Goal: Task Accomplishment & Management: Use online tool/utility

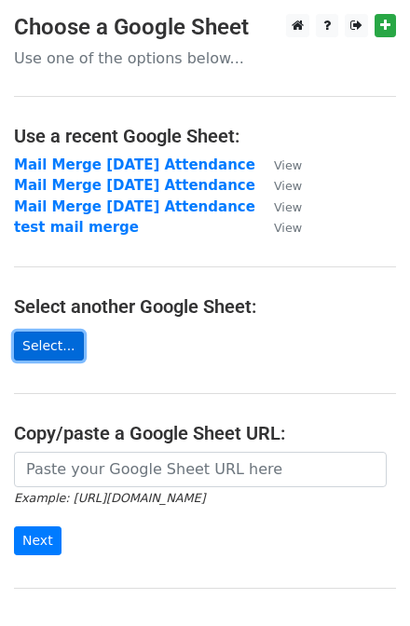
click at [63, 346] on link "Select..." at bounding box center [49, 345] width 70 height 29
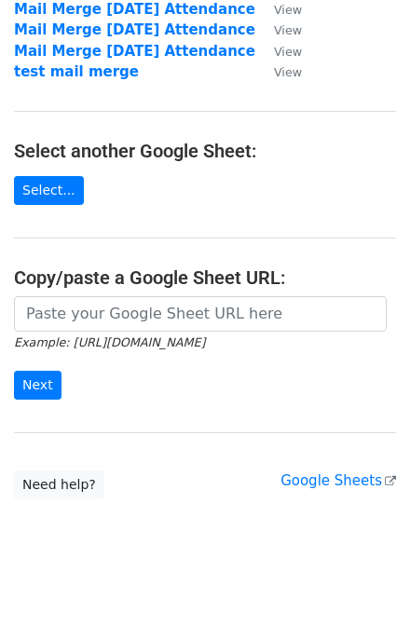
scroll to position [223, 0]
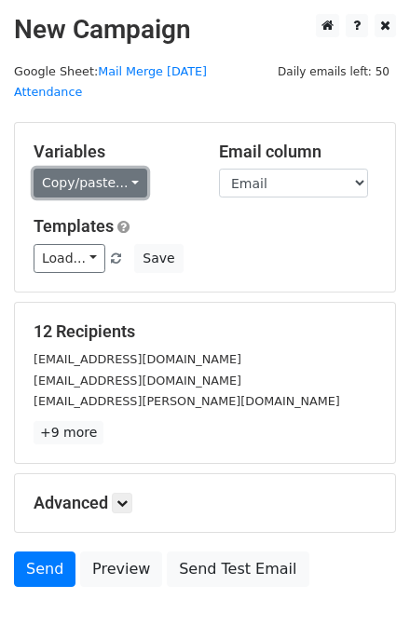
click at [104, 178] on link "Copy/paste..." at bounding box center [91, 183] width 114 height 29
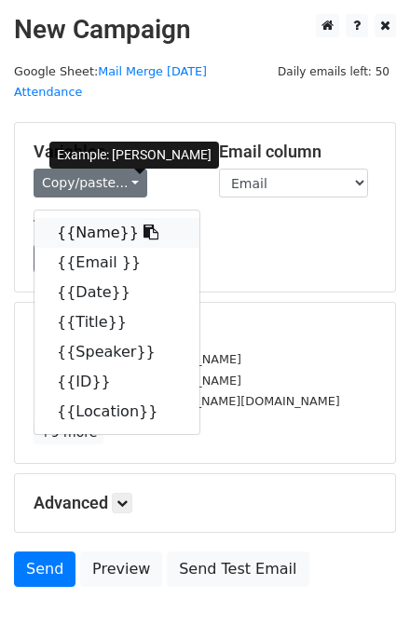
click at [143, 246] on link "{{Name}}" at bounding box center [116, 233] width 165 height 30
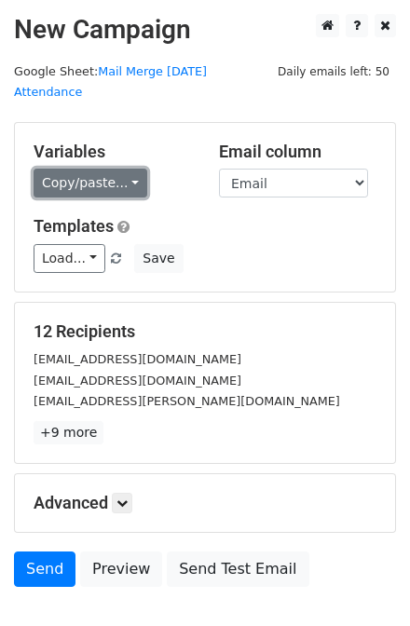
click at [134, 182] on link "Copy/paste..." at bounding box center [91, 183] width 114 height 29
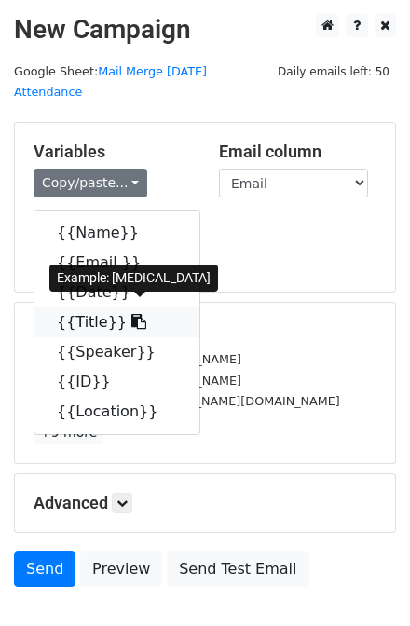
click at [125, 337] on link "{{Title}}" at bounding box center [116, 322] width 165 height 30
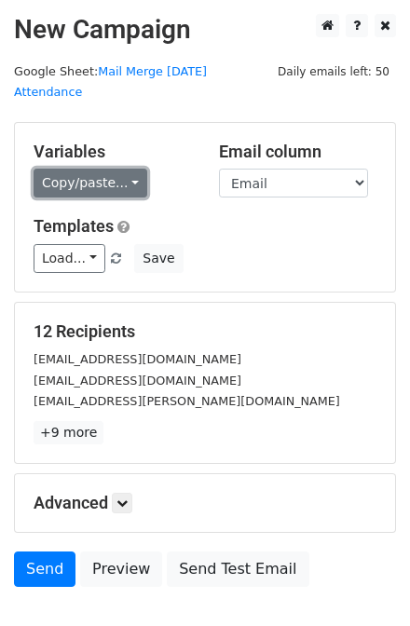
click at [121, 187] on link "Copy/paste..." at bounding box center [91, 183] width 114 height 29
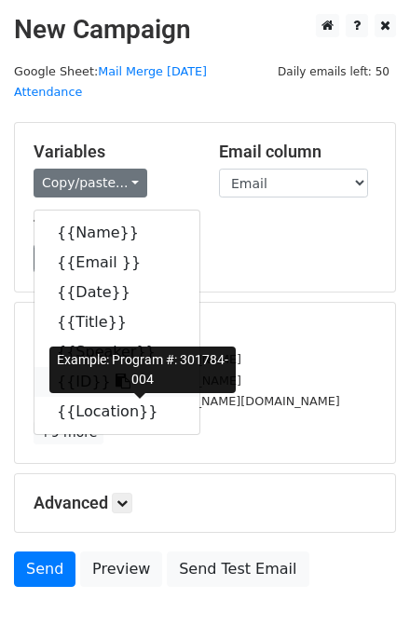
click at [128, 388] on icon at bounding box center [122, 380] width 15 height 15
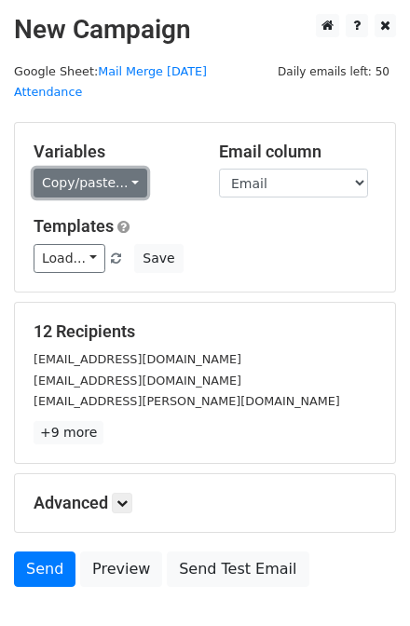
click at [86, 188] on link "Copy/paste..." at bounding box center [91, 183] width 114 height 29
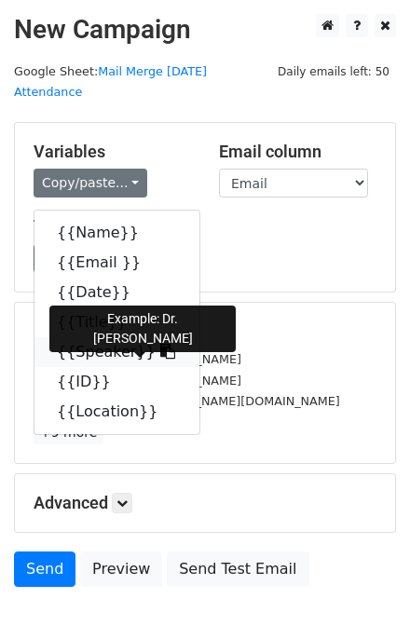
click at [104, 367] on link "{{Speaker}}" at bounding box center [116, 352] width 165 height 30
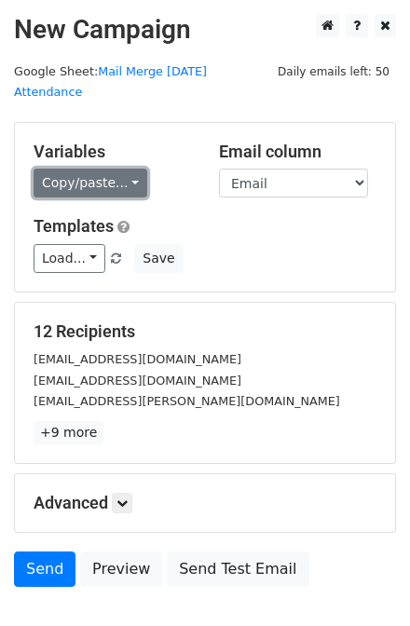
click at [64, 193] on link "Copy/paste..." at bounding box center [91, 183] width 114 height 29
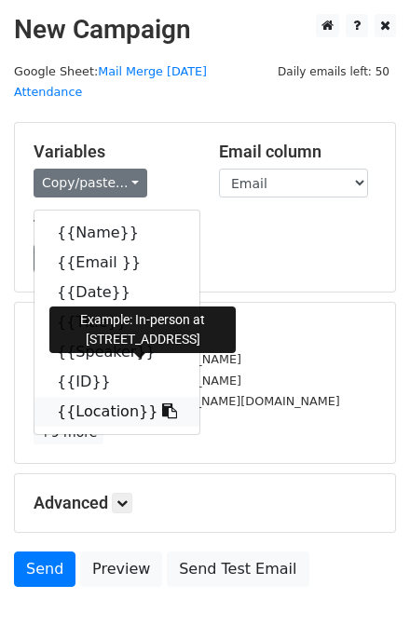
click at [137, 426] on link "{{Location}}" at bounding box center [116, 412] width 165 height 30
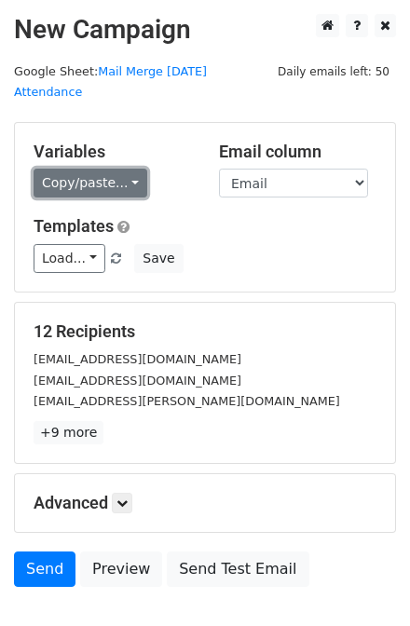
click at [70, 178] on link "Copy/paste..." at bounding box center [91, 183] width 114 height 29
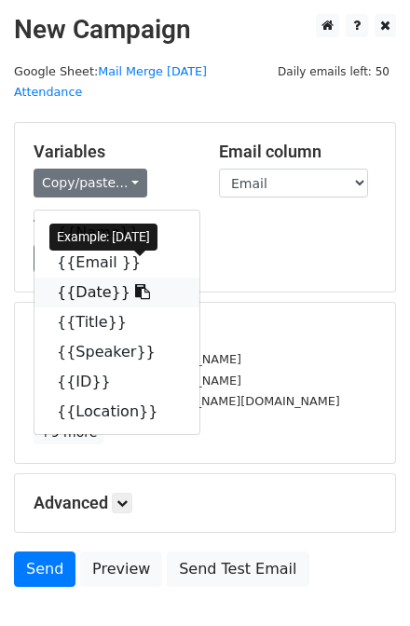
click at [101, 307] on link "{{Date}}" at bounding box center [116, 292] width 165 height 30
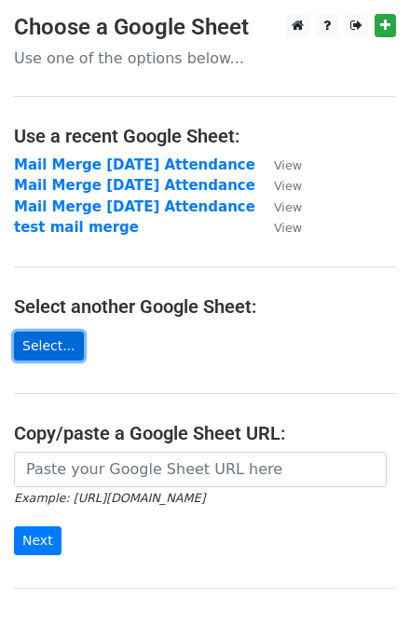
click at [37, 354] on link "Select..." at bounding box center [49, 345] width 70 height 29
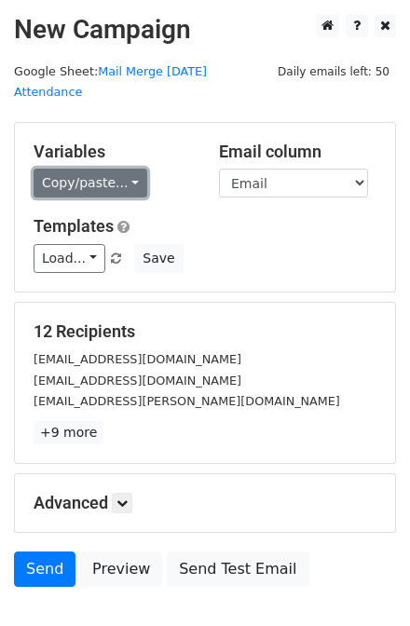
click at [61, 188] on link "Copy/paste..." at bounding box center [91, 183] width 114 height 29
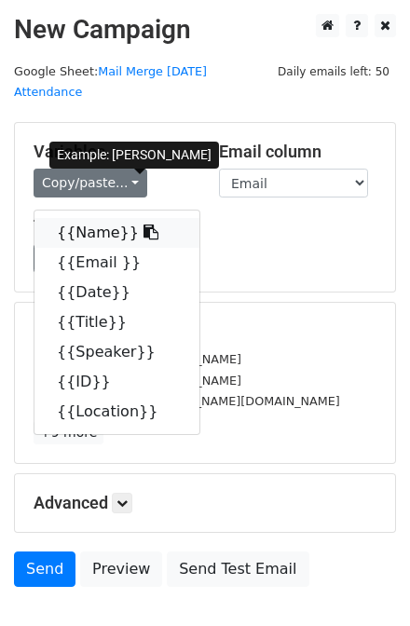
click at [74, 241] on link "{{Name}}" at bounding box center [116, 233] width 165 height 30
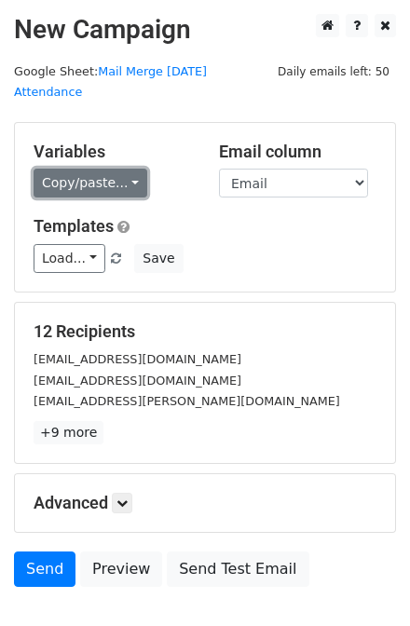
click at [82, 189] on link "Copy/paste..." at bounding box center [91, 183] width 114 height 29
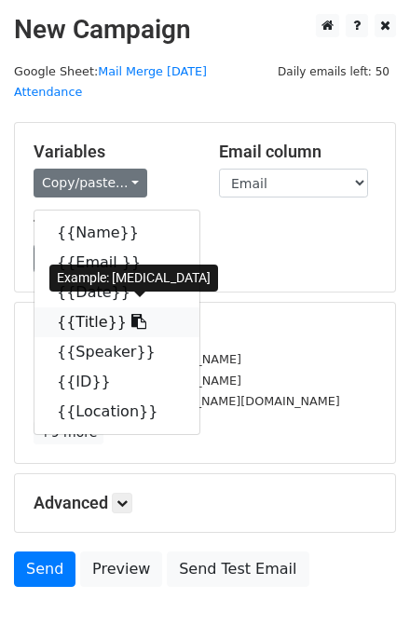
click at [108, 337] on link "{{Title}}" at bounding box center [116, 322] width 165 height 30
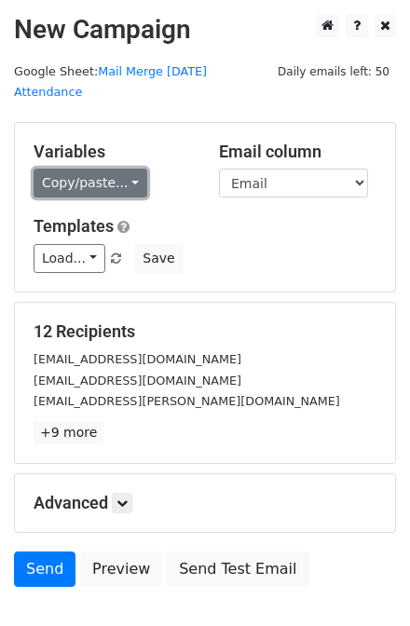
click at [97, 171] on link "Copy/paste..." at bounding box center [91, 183] width 114 height 29
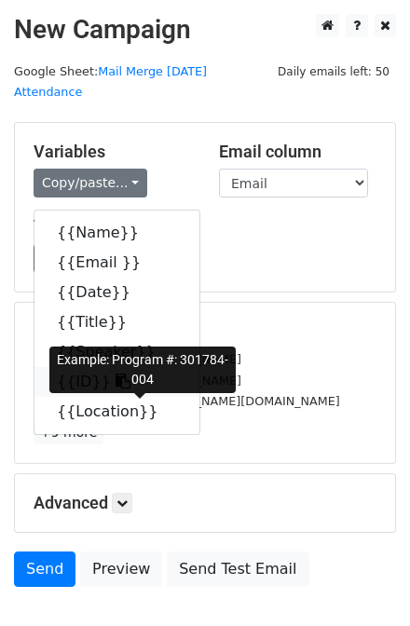
click at [99, 397] on link "{{ID}}" at bounding box center [116, 382] width 165 height 30
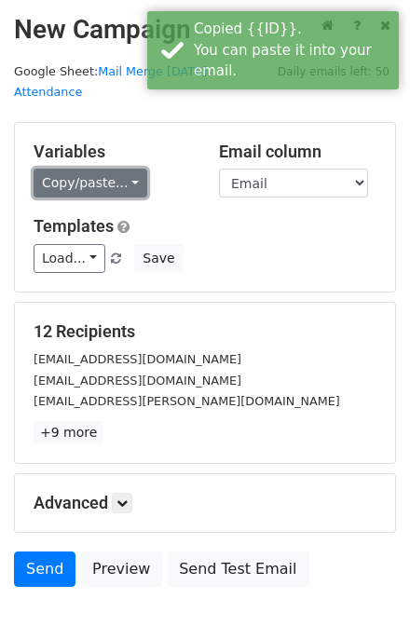
click at [74, 189] on link "Copy/paste..." at bounding box center [91, 183] width 114 height 29
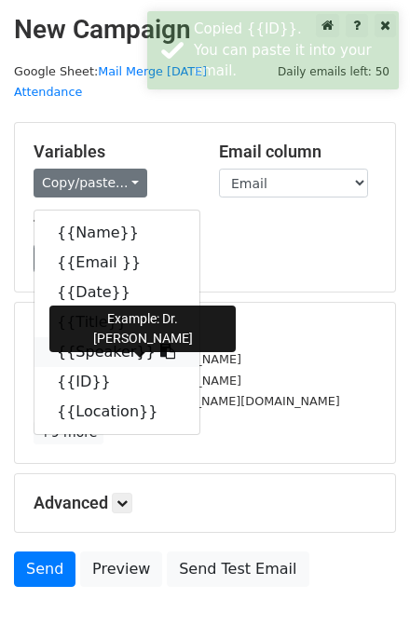
click at [118, 367] on link "{{Speaker}}" at bounding box center [116, 352] width 165 height 30
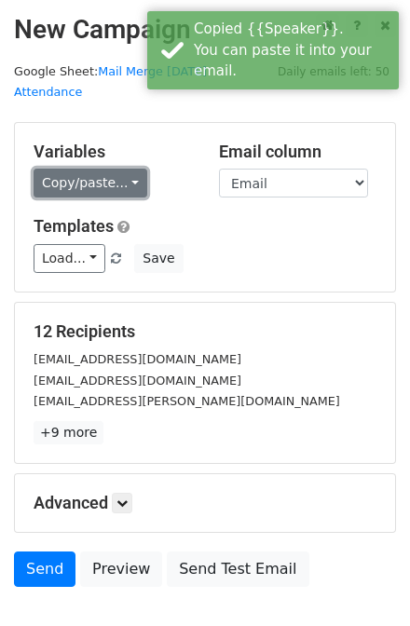
click at [78, 196] on link "Copy/paste..." at bounding box center [91, 183] width 114 height 29
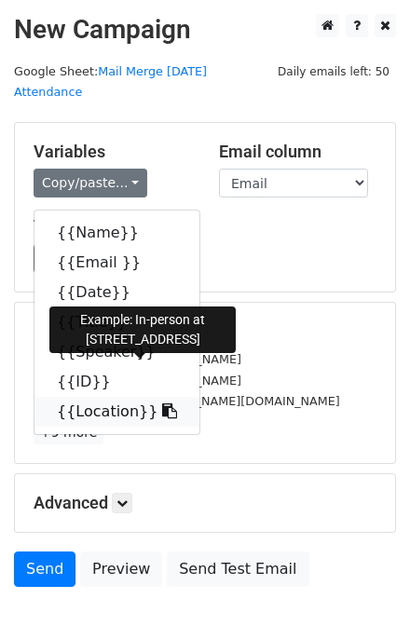
click at [98, 426] on link "{{Location}}" at bounding box center [116, 412] width 165 height 30
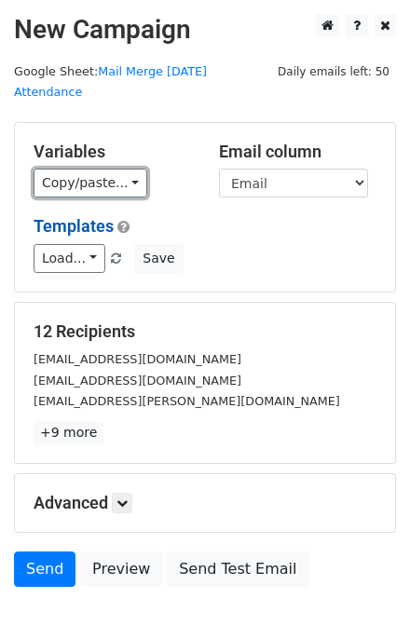
click at [115, 179] on link "Copy/paste..." at bounding box center [91, 183] width 114 height 29
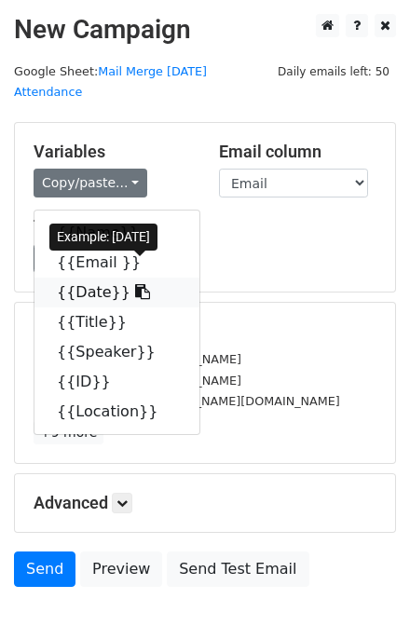
click at [93, 307] on link "{{Date}}" at bounding box center [116, 292] width 165 height 30
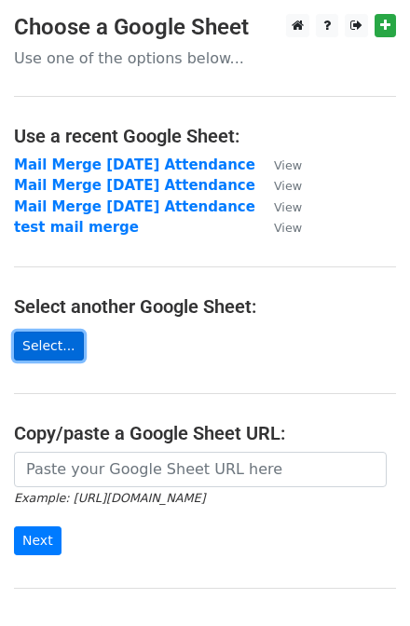
click at [75, 359] on link "Select..." at bounding box center [49, 345] width 70 height 29
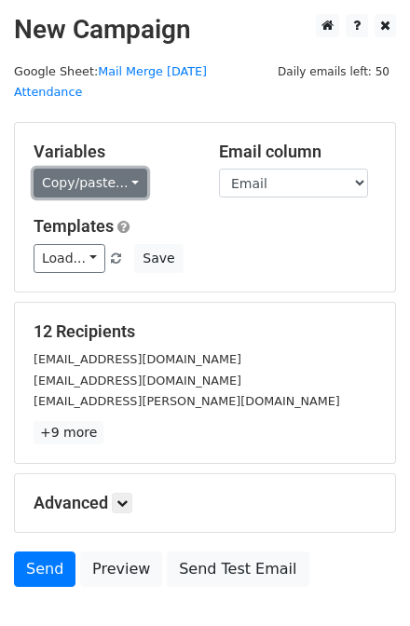
click at [90, 194] on link "Copy/paste..." at bounding box center [91, 183] width 114 height 29
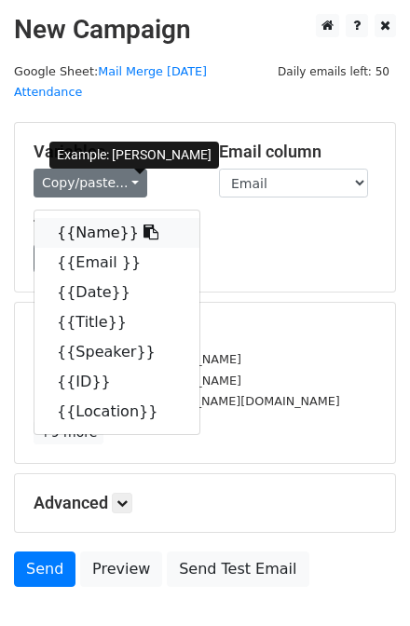
click at [102, 236] on link "{{Name}}" at bounding box center [116, 233] width 165 height 30
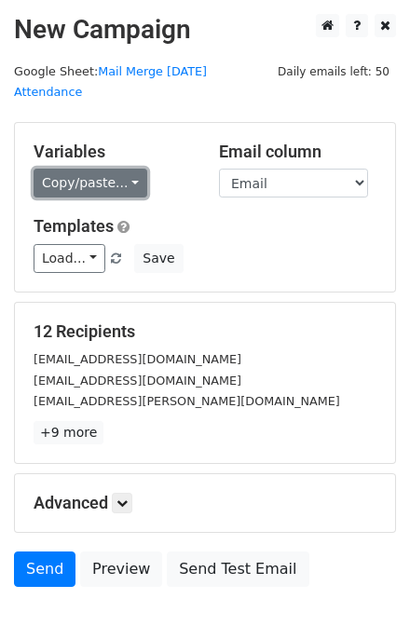
click at [90, 197] on link "Copy/paste..." at bounding box center [91, 183] width 114 height 29
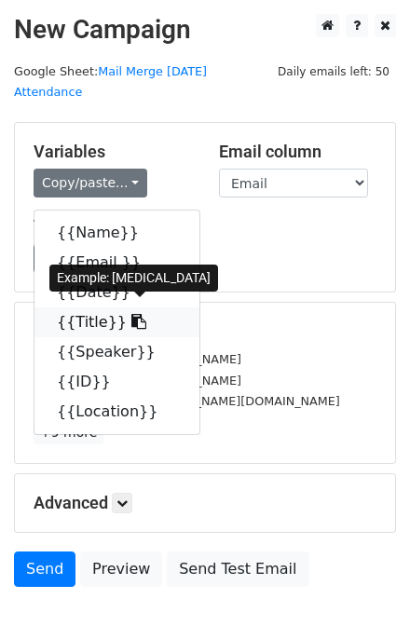
click at [108, 337] on link "{{Title}}" at bounding box center [116, 322] width 165 height 30
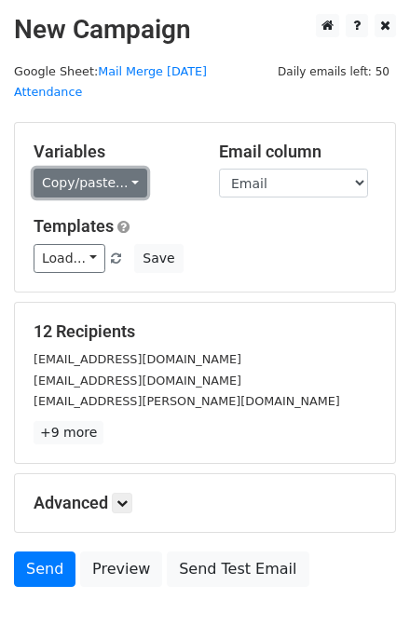
click at [106, 182] on link "Copy/paste..." at bounding box center [91, 183] width 114 height 29
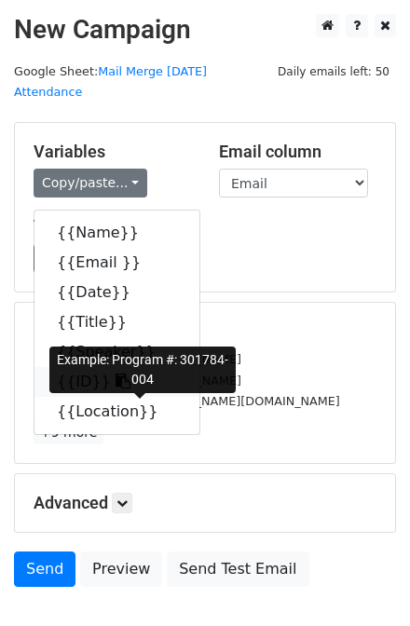
click at [104, 397] on link "{{ID}}" at bounding box center [116, 382] width 165 height 30
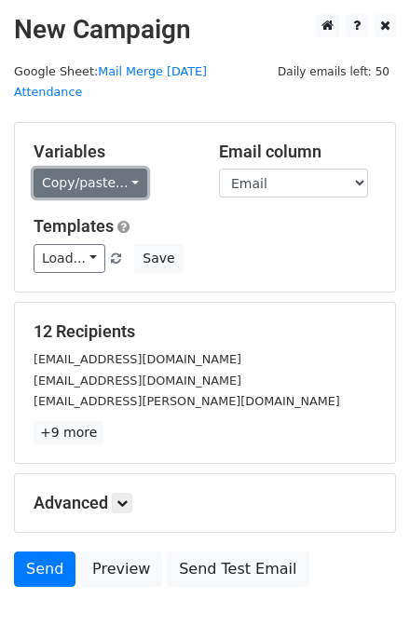
click at [78, 177] on link "Copy/paste..." at bounding box center [91, 183] width 114 height 29
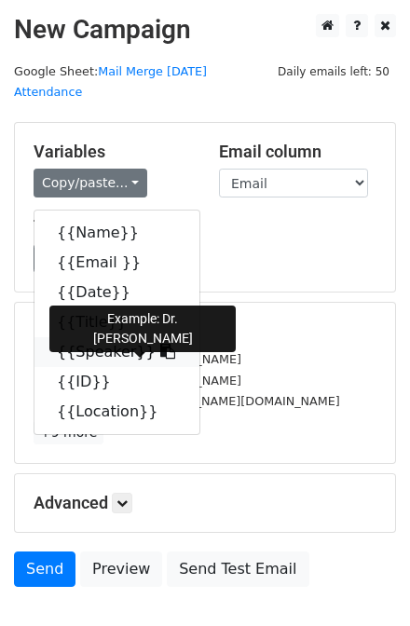
click at [114, 367] on link "{{Speaker}}" at bounding box center [116, 352] width 165 height 30
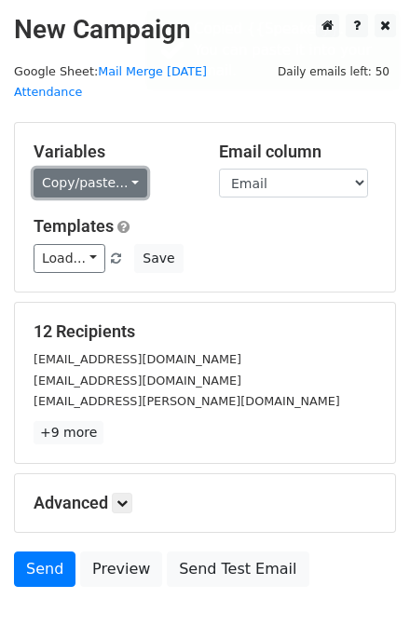
click at [72, 188] on link "Copy/paste..." at bounding box center [91, 183] width 114 height 29
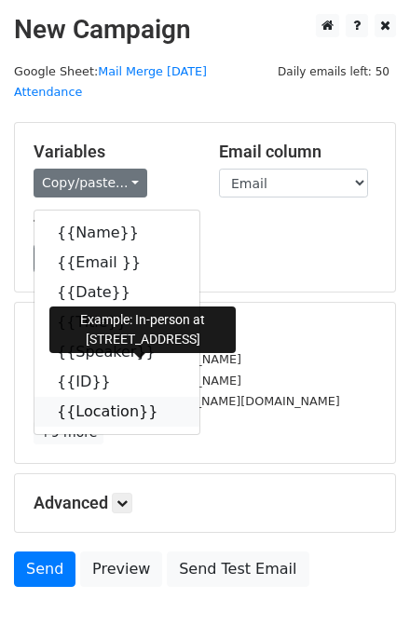
click at [98, 426] on link "{{Location}}" at bounding box center [116, 412] width 165 height 30
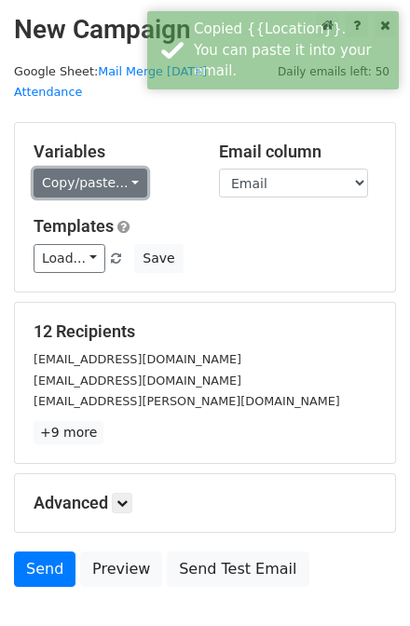
click at [138, 175] on link "Copy/paste..." at bounding box center [91, 183] width 114 height 29
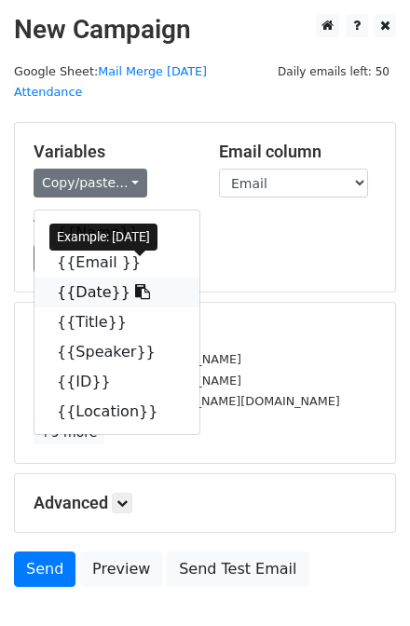
click at [104, 307] on link "{{Date}}" at bounding box center [116, 292] width 165 height 30
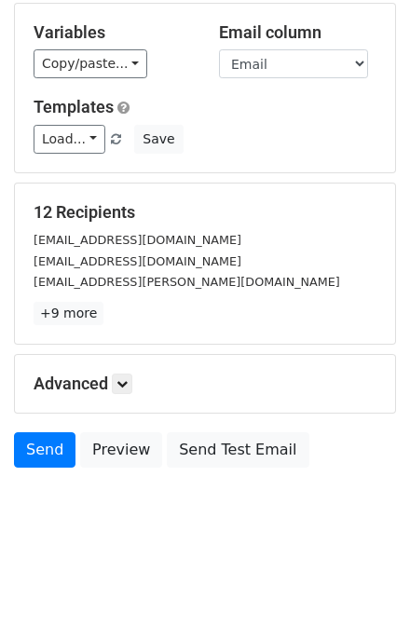
scroll to position [186, 0]
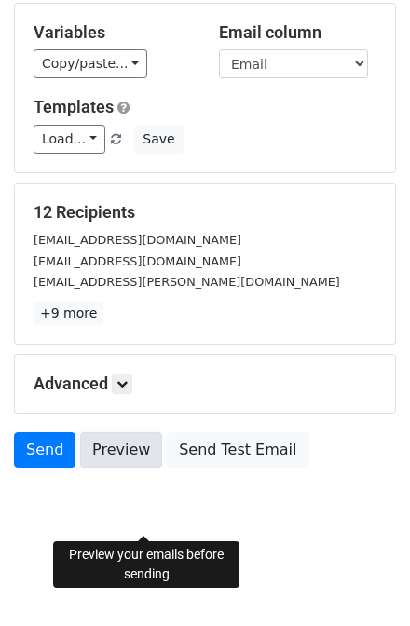
click at [128, 447] on link "Preview" at bounding box center [121, 449] width 82 height 35
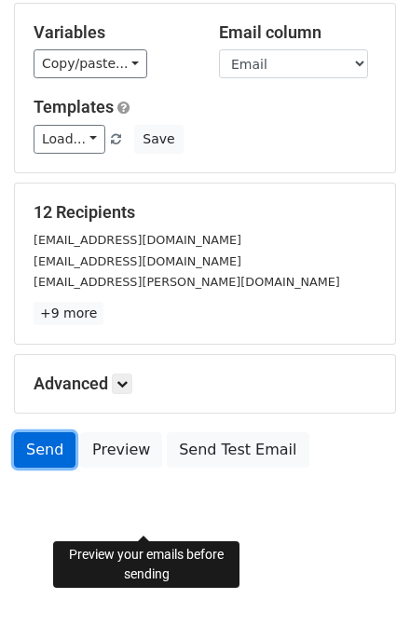
click at [64, 452] on link "Send" at bounding box center [44, 449] width 61 height 35
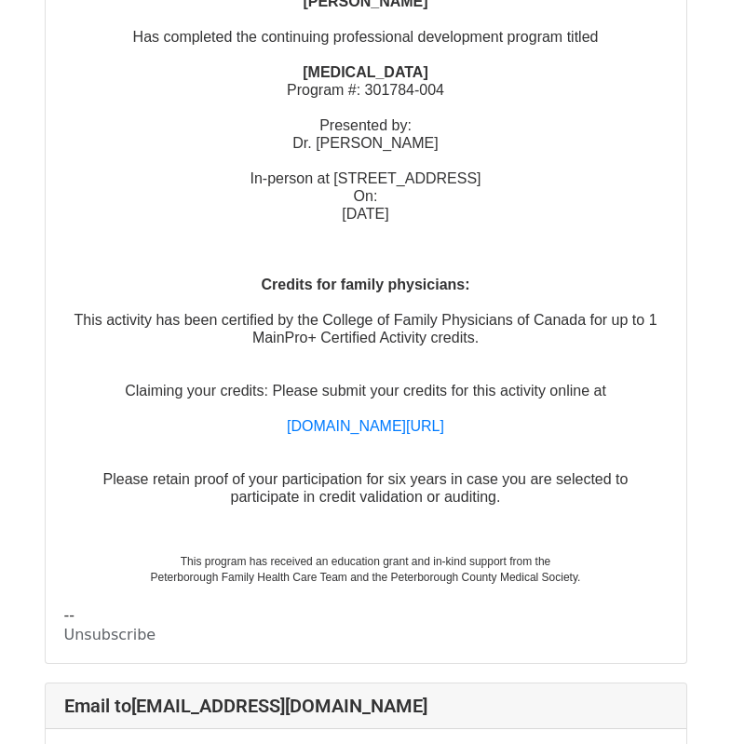
scroll to position [466, 0]
